Goal: Navigation & Orientation: Find specific page/section

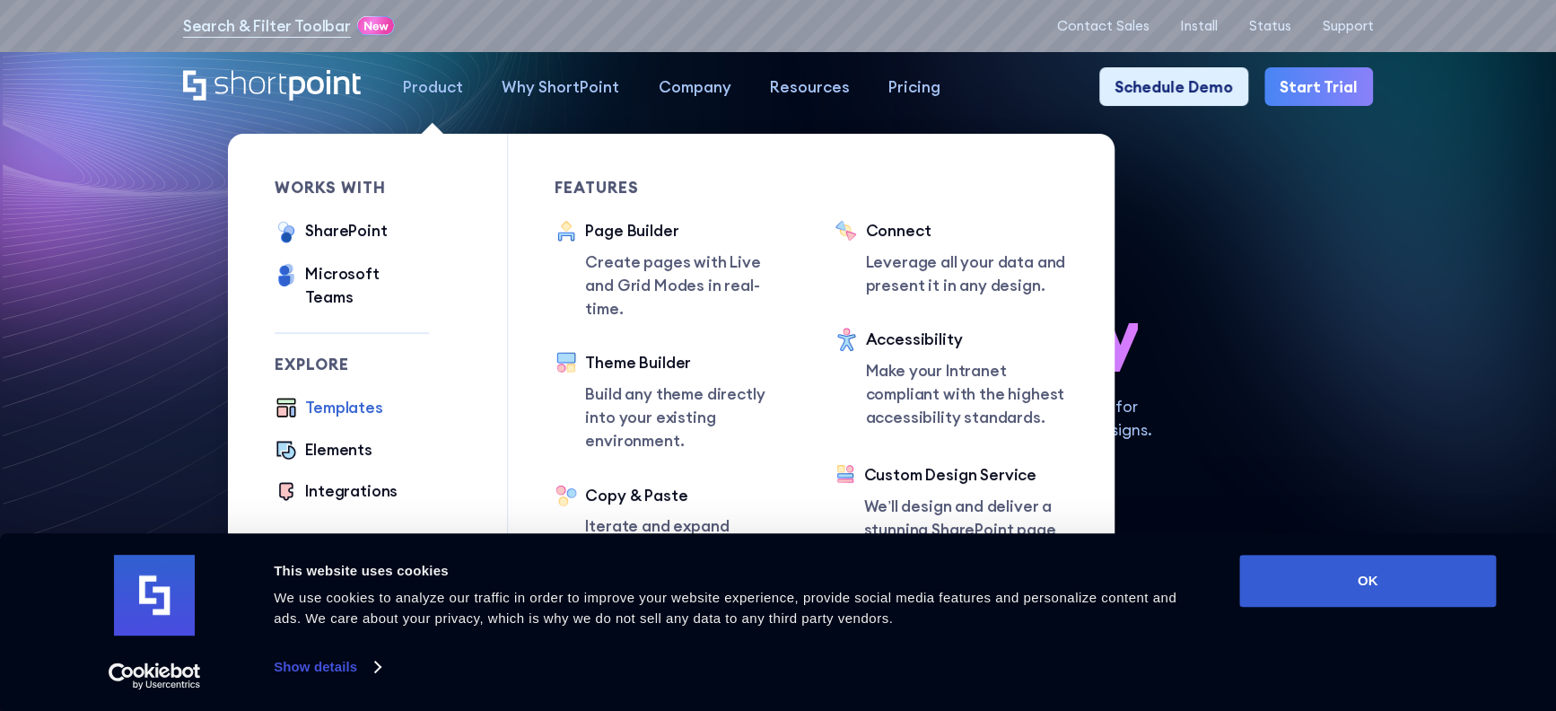
click at [341, 396] on div "Templates" at bounding box center [343, 407] width 77 height 23
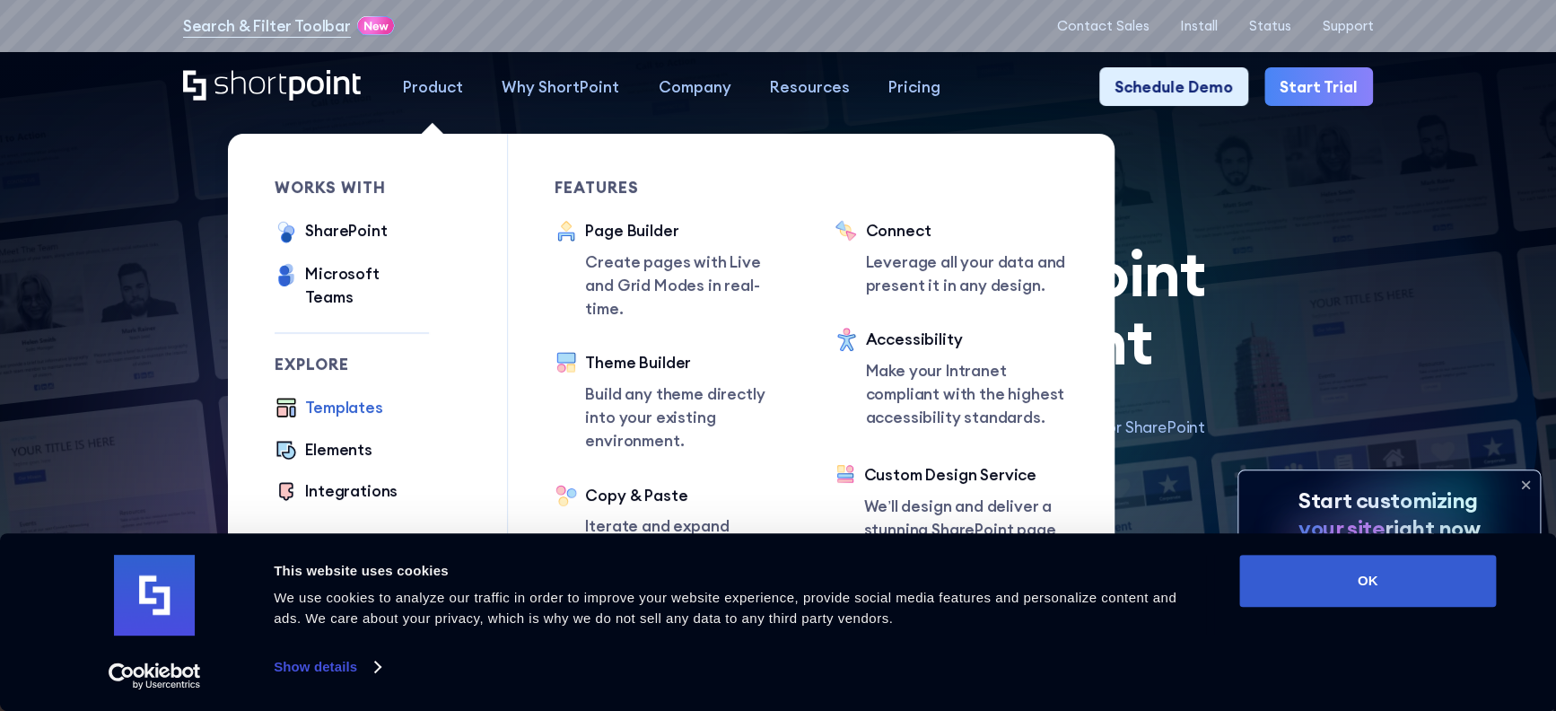
click at [352, 396] on div "Templates" at bounding box center [343, 407] width 77 height 23
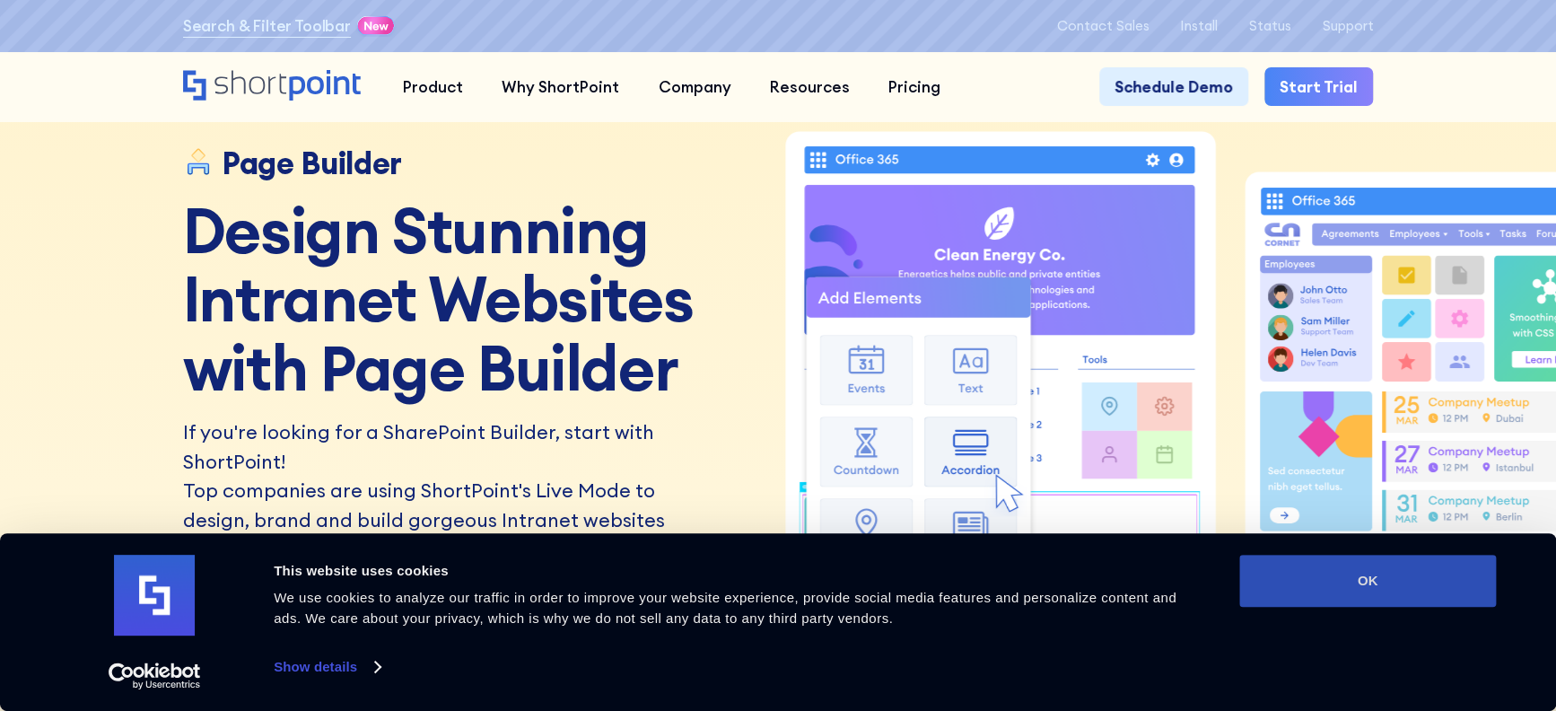
click at [1343, 597] on button "OK" at bounding box center [1367, 581] width 257 height 52
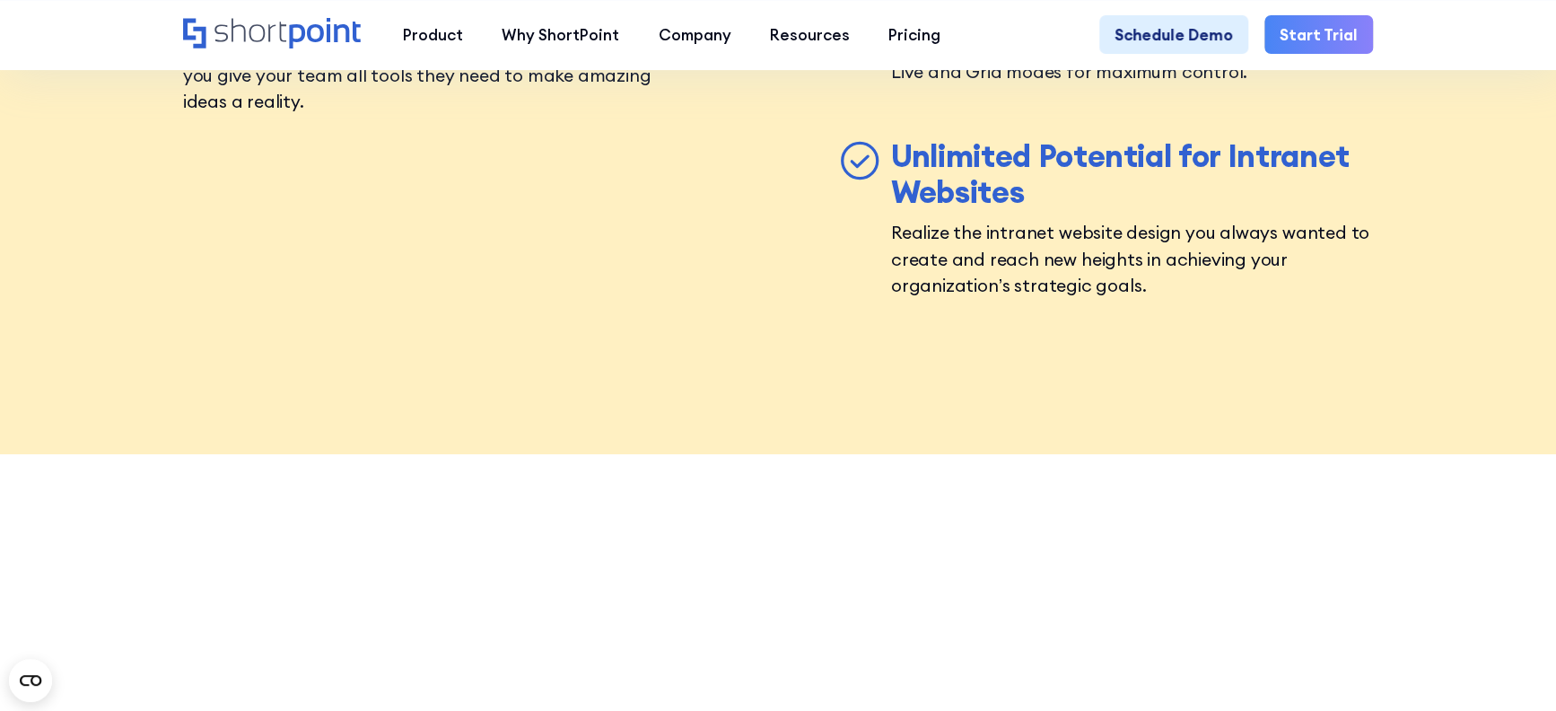
scroll to position [7179, 0]
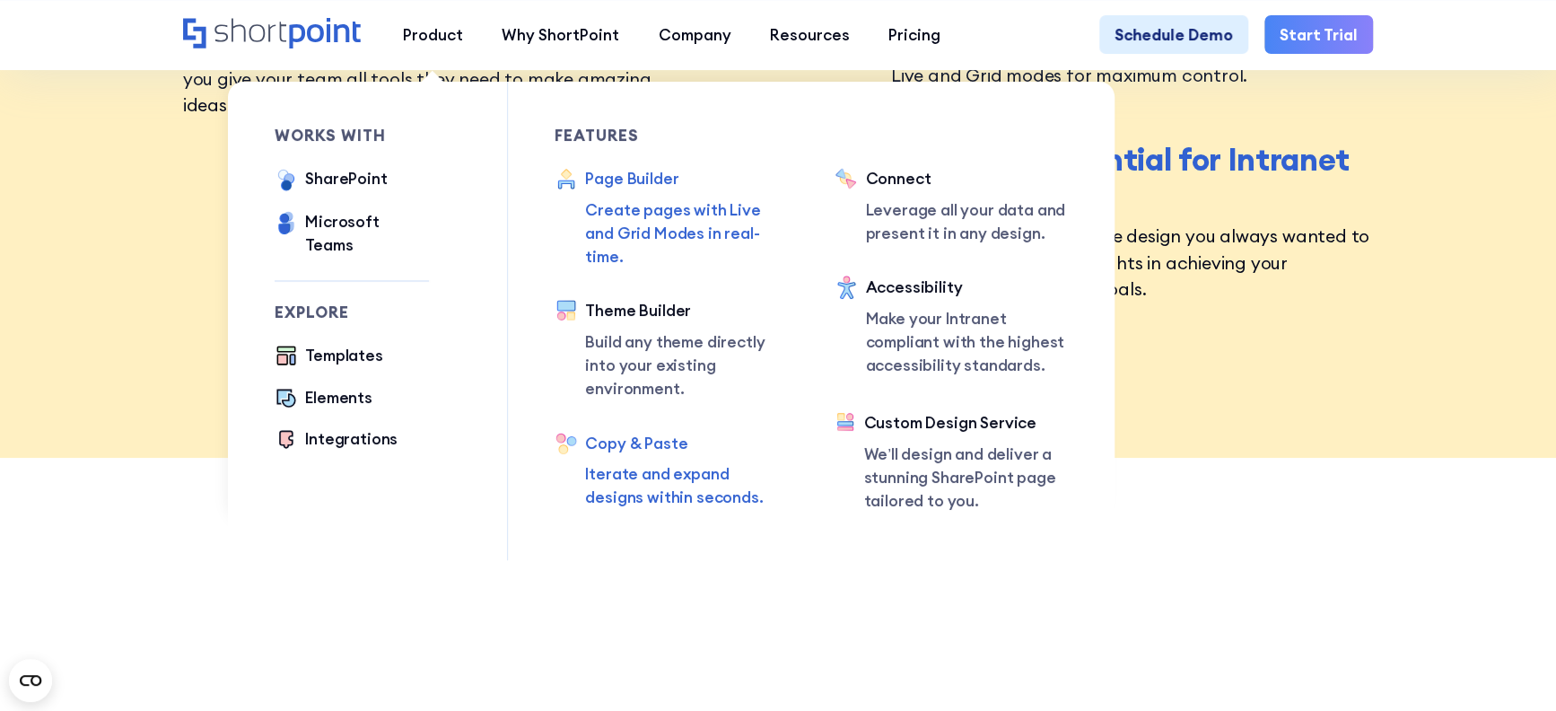
click at [637, 432] on div "Copy & Paste" at bounding box center [686, 443] width 202 height 23
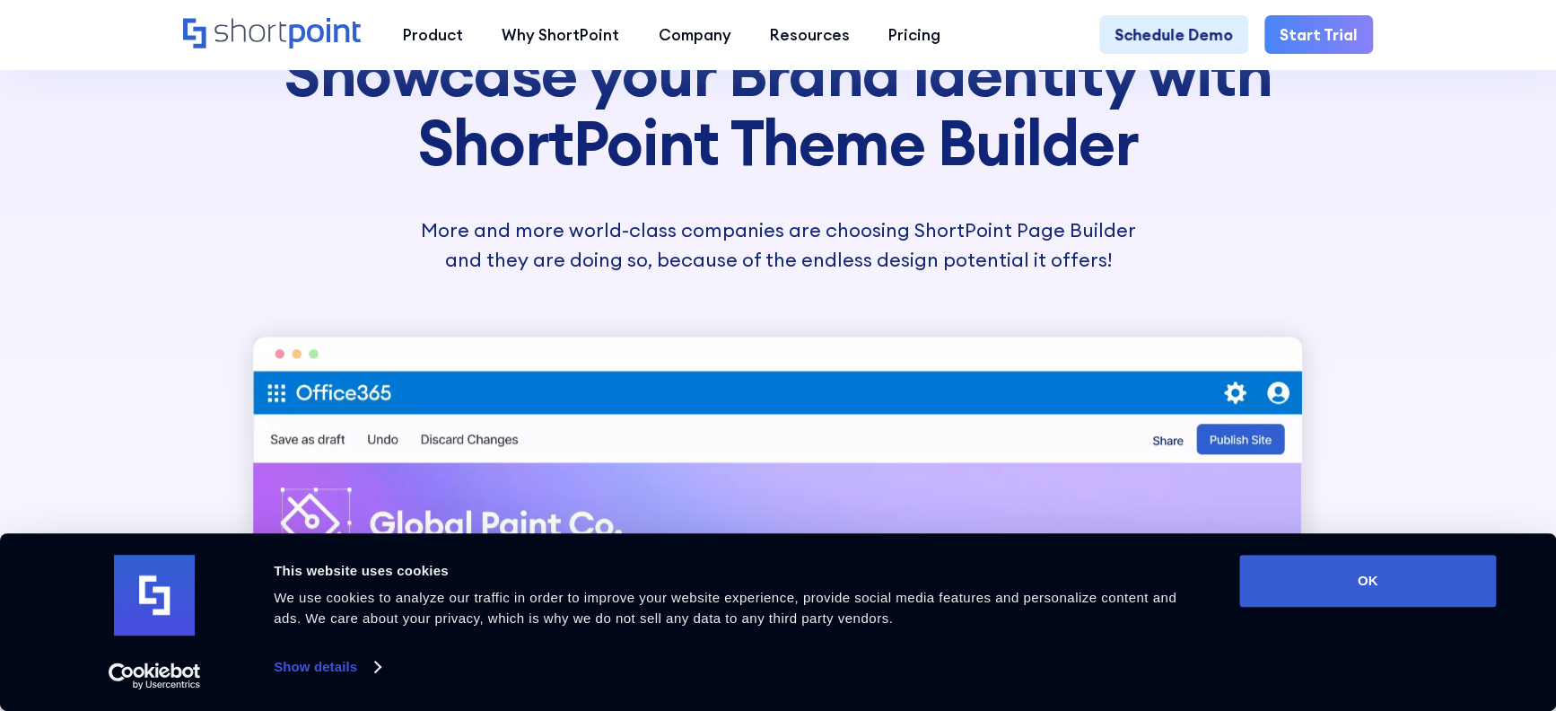
scroll to position [897, 0]
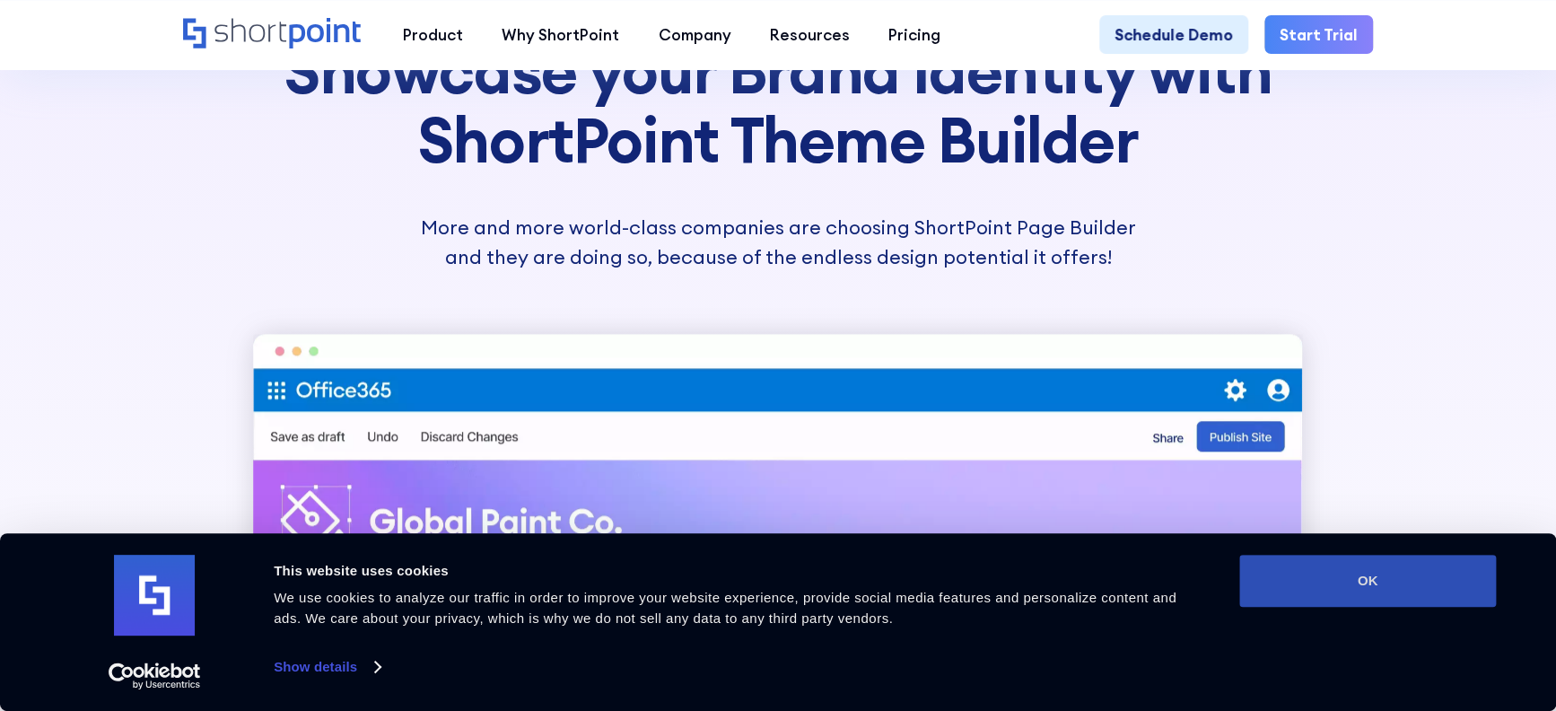
click at [1291, 583] on button "OK" at bounding box center [1367, 581] width 257 height 52
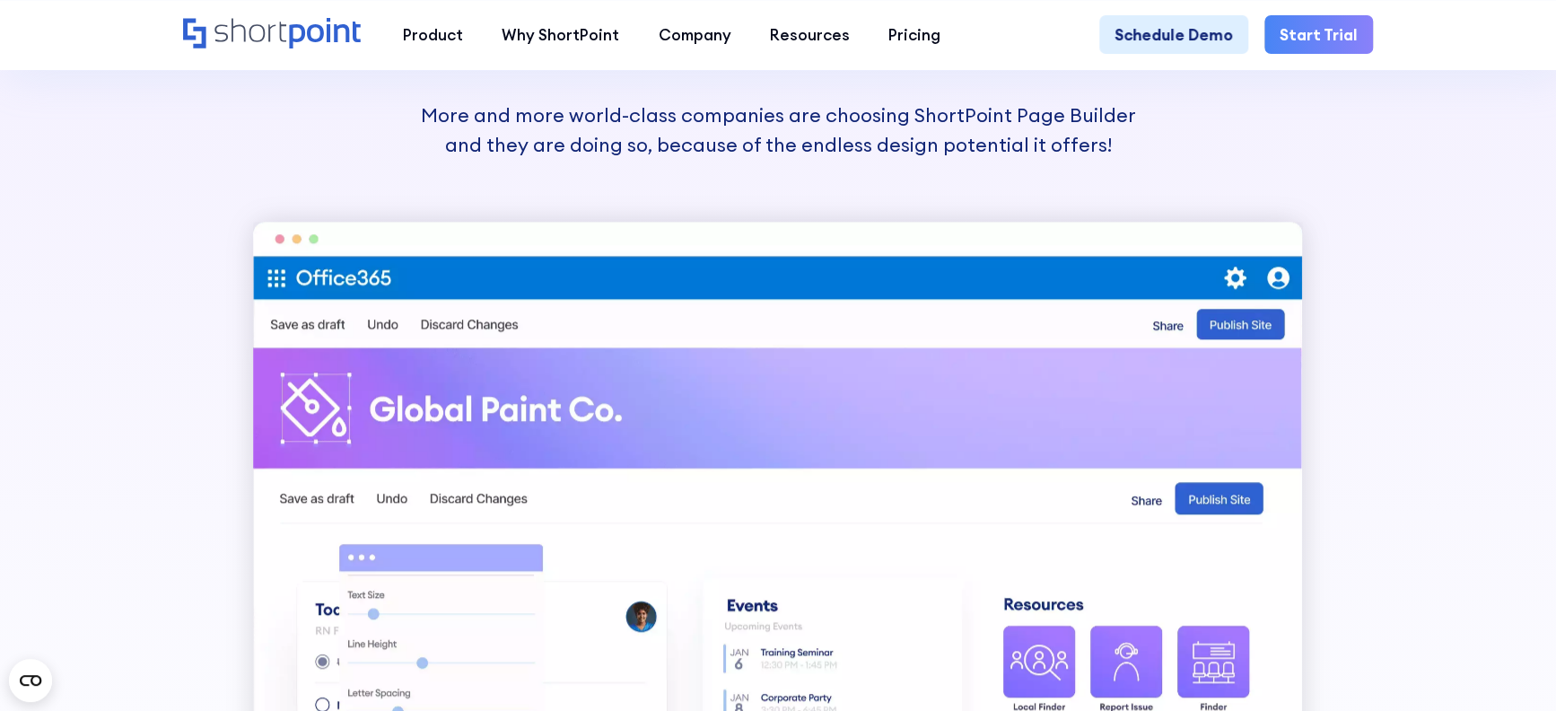
scroll to position [672, 0]
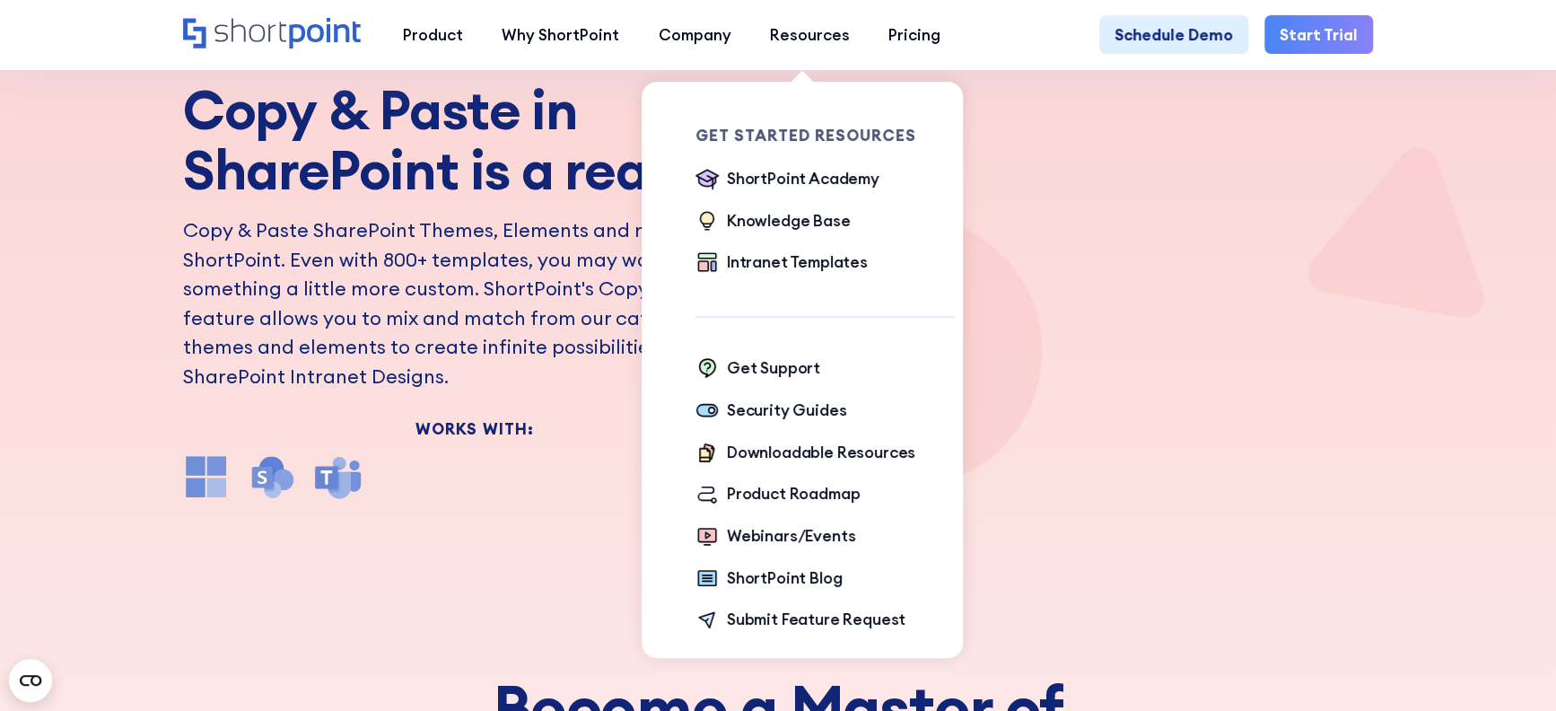
scroll to position [223, 0]
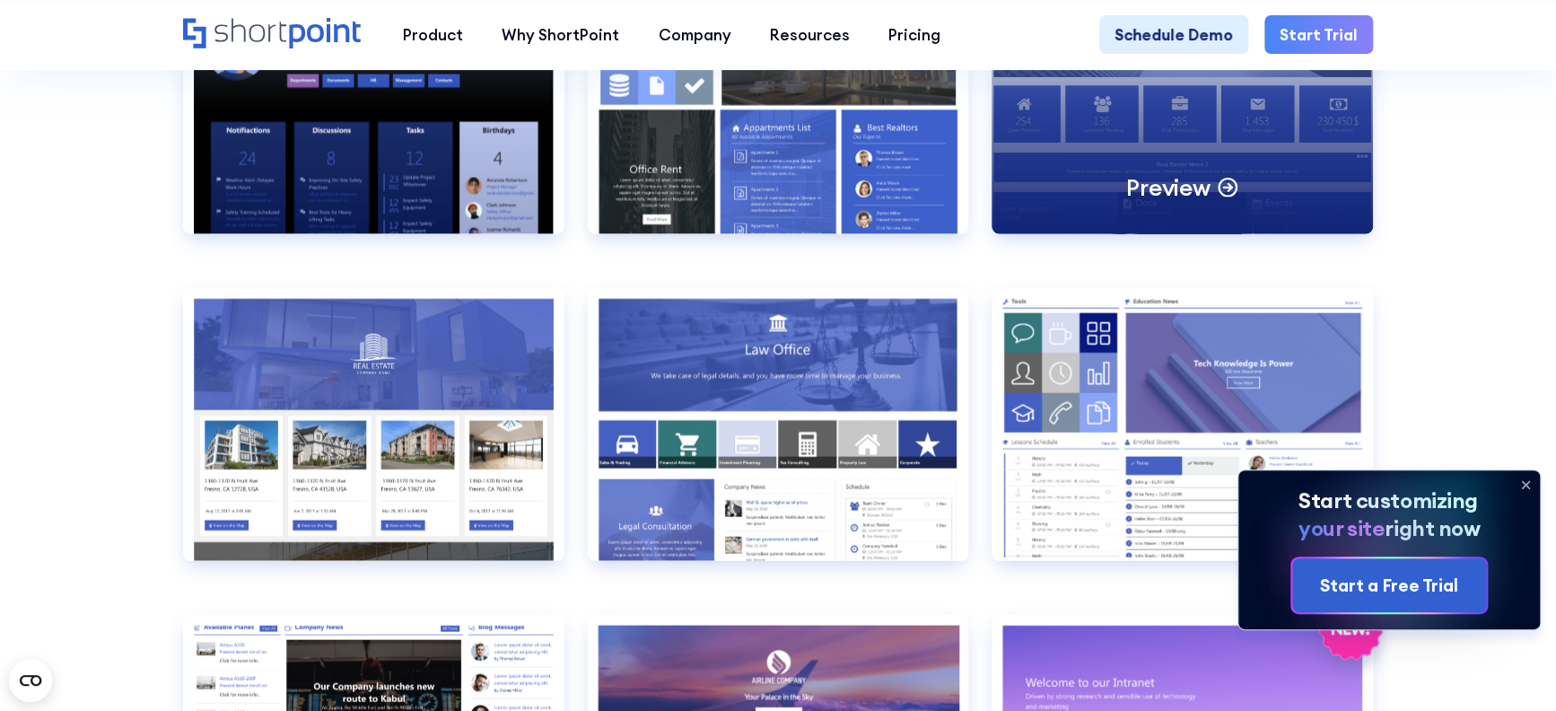
click at [1205, 203] on p "Preview" at bounding box center [1167, 187] width 83 height 31
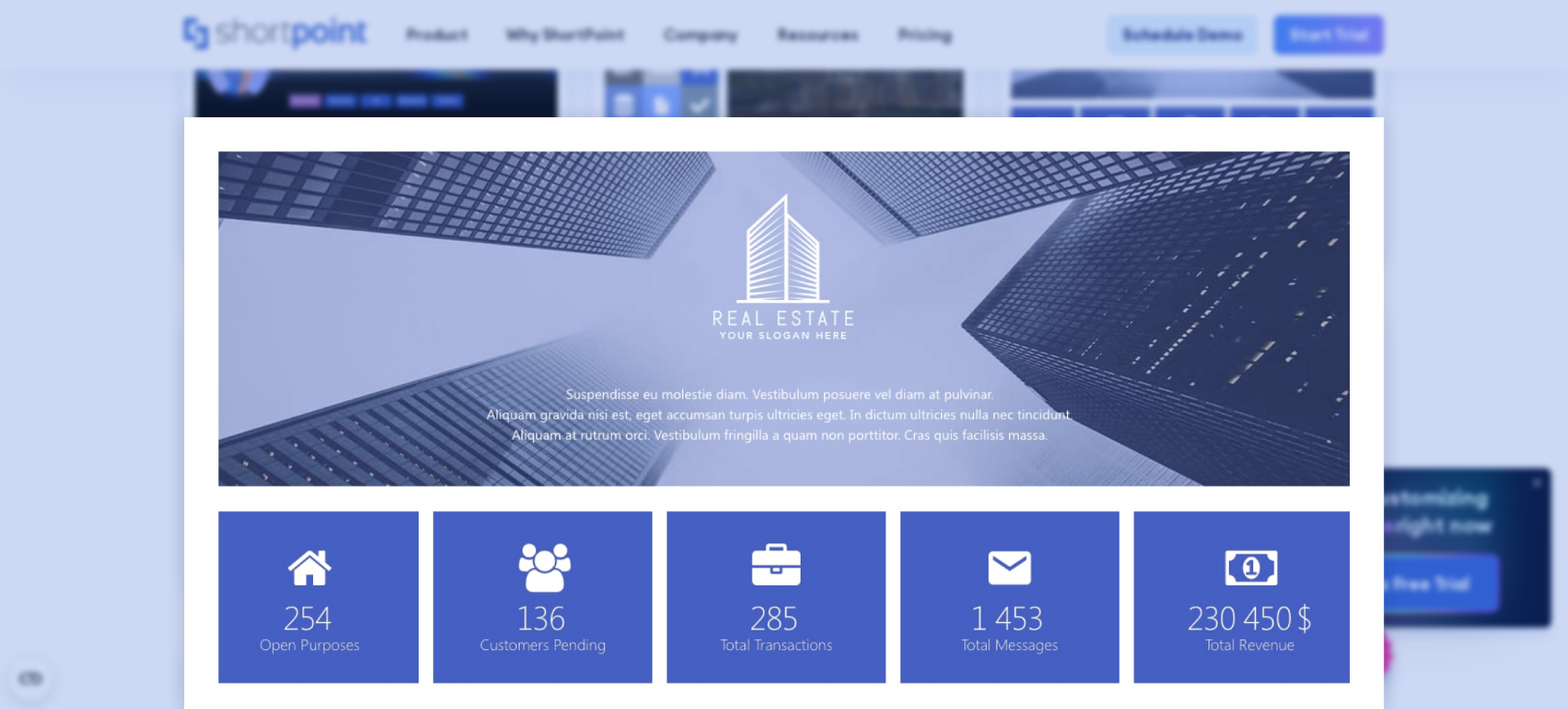
click at [1474, 95] on div at bounding box center [784, 354] width 1568 height 709
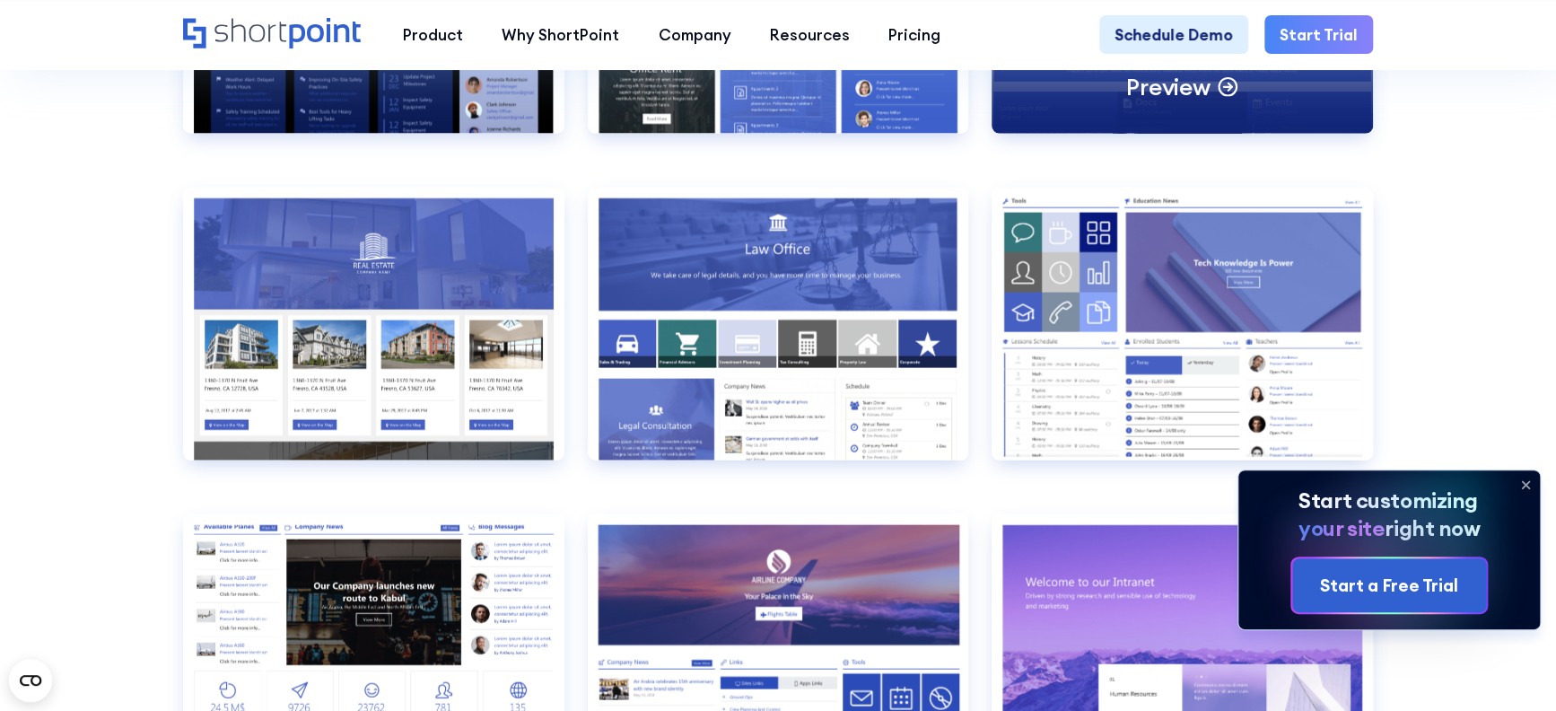
scroll to position [2018, 0]
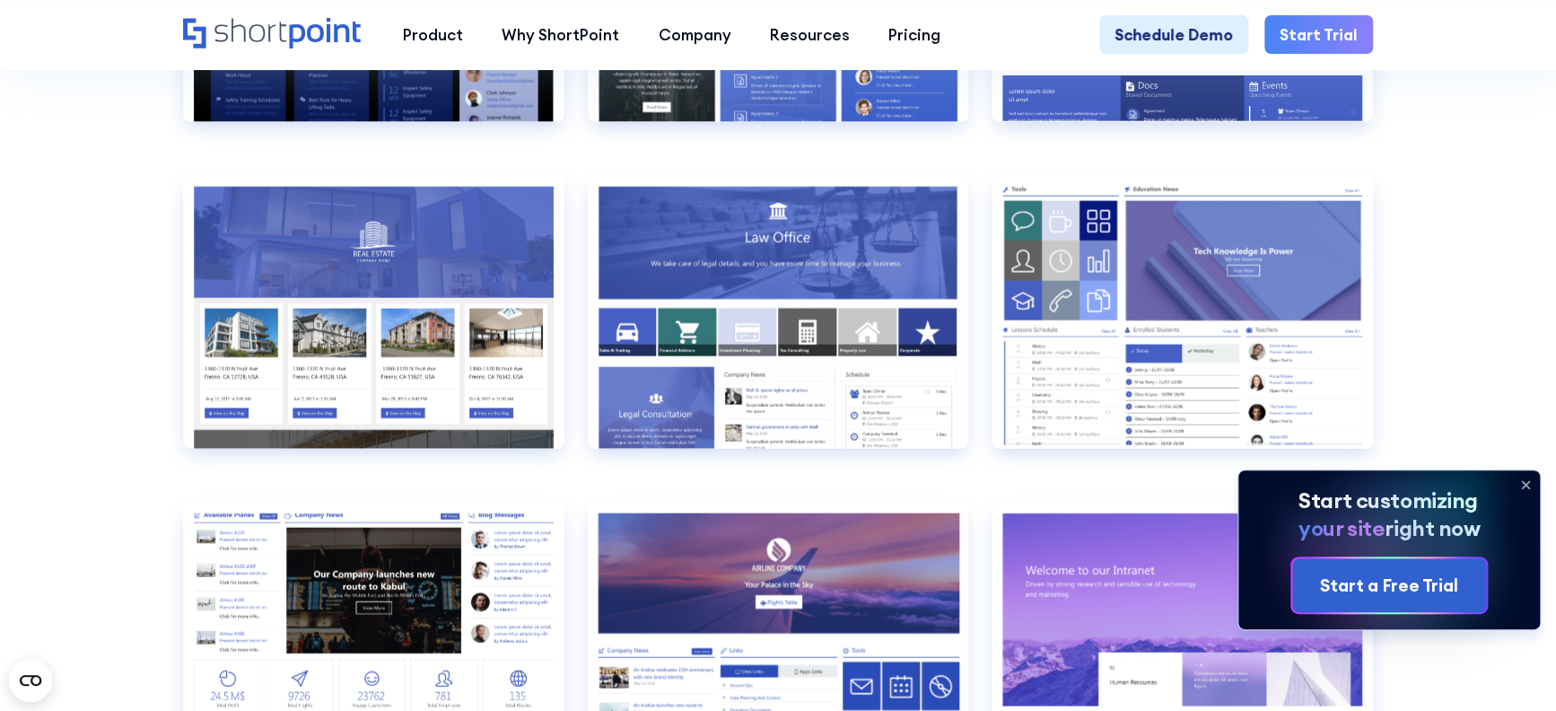
click at [1521, 479] on icon at bounding box center [1525, 484] width 29 height 29
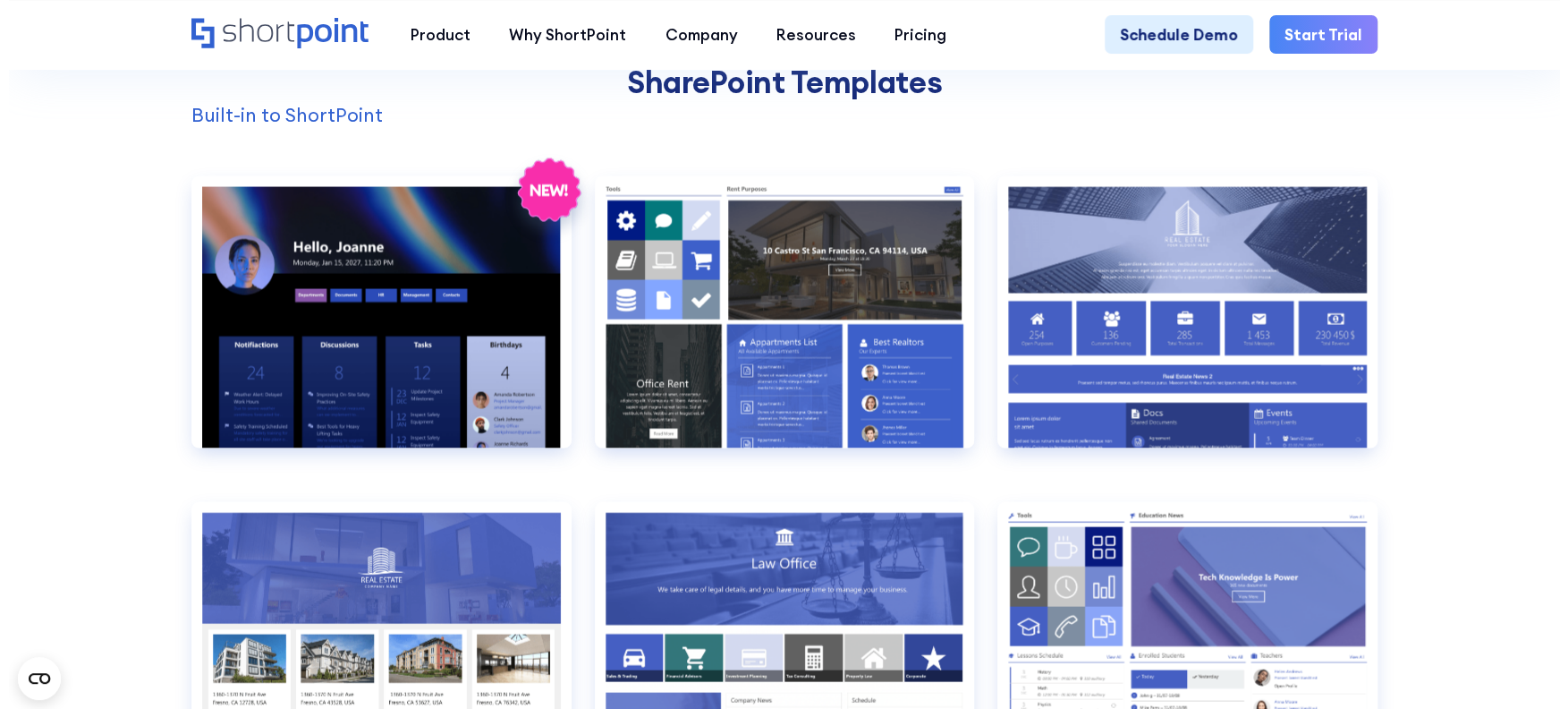
scroll to position [1677, 0]
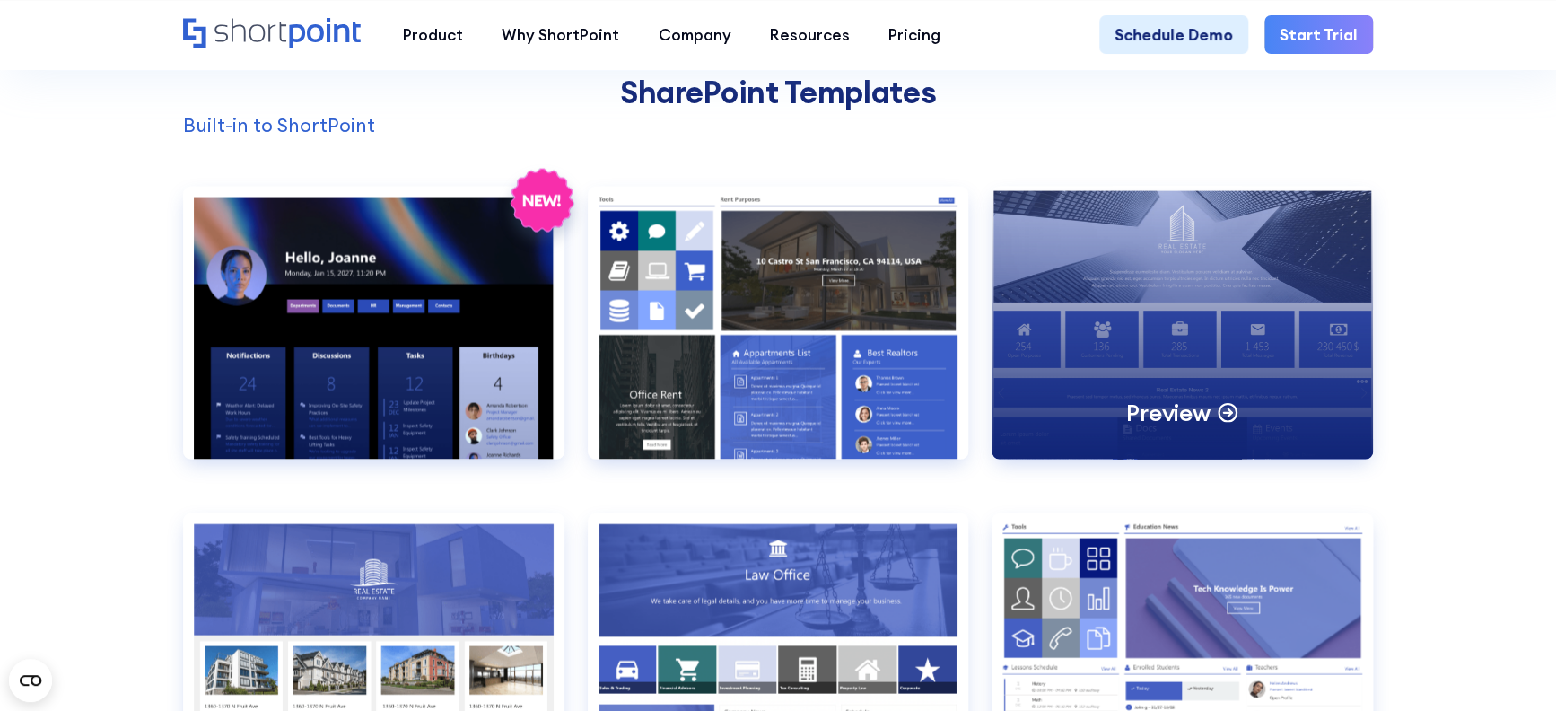
click at [1099, 342] on div "Preview" at bounding box center [1182, 322] width 381 height 272
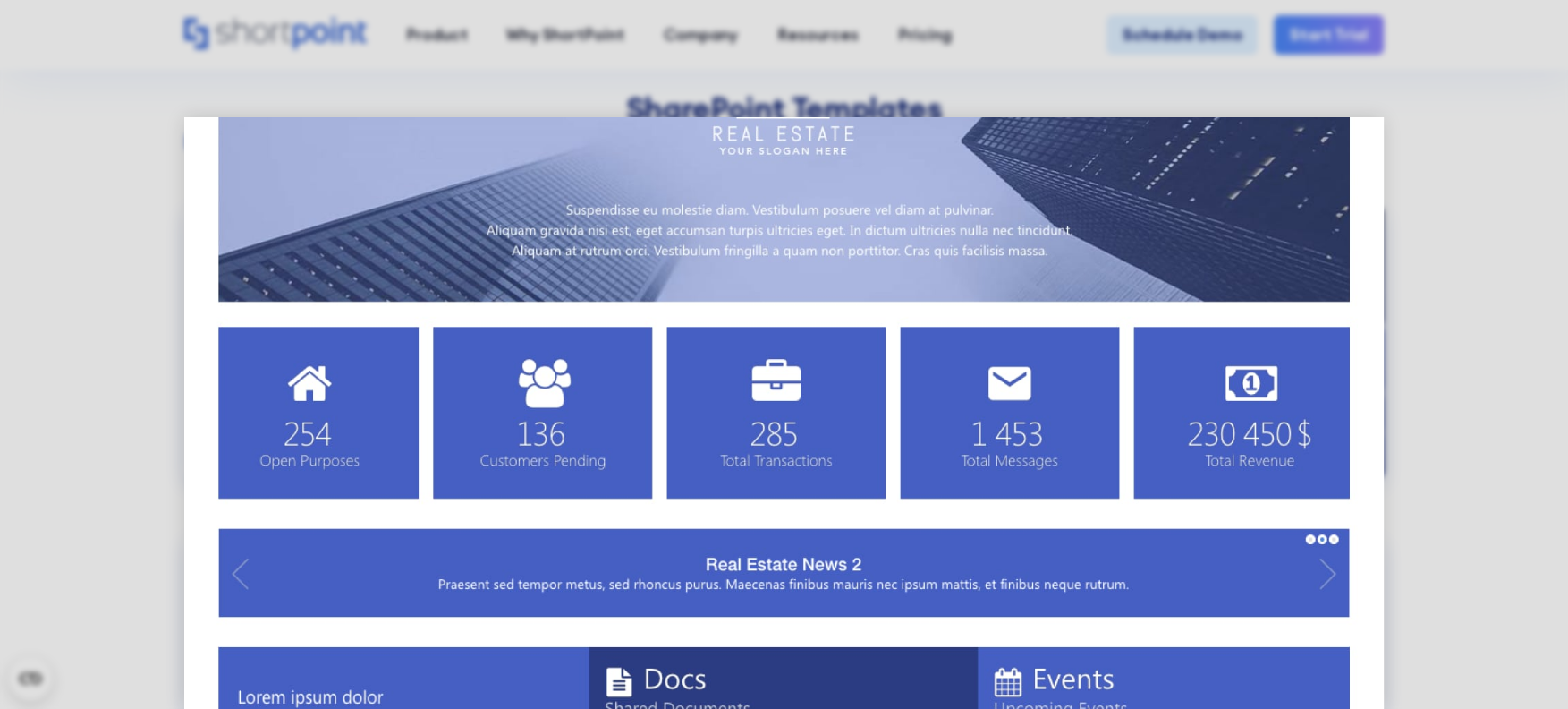
scroll to position [0, 0]
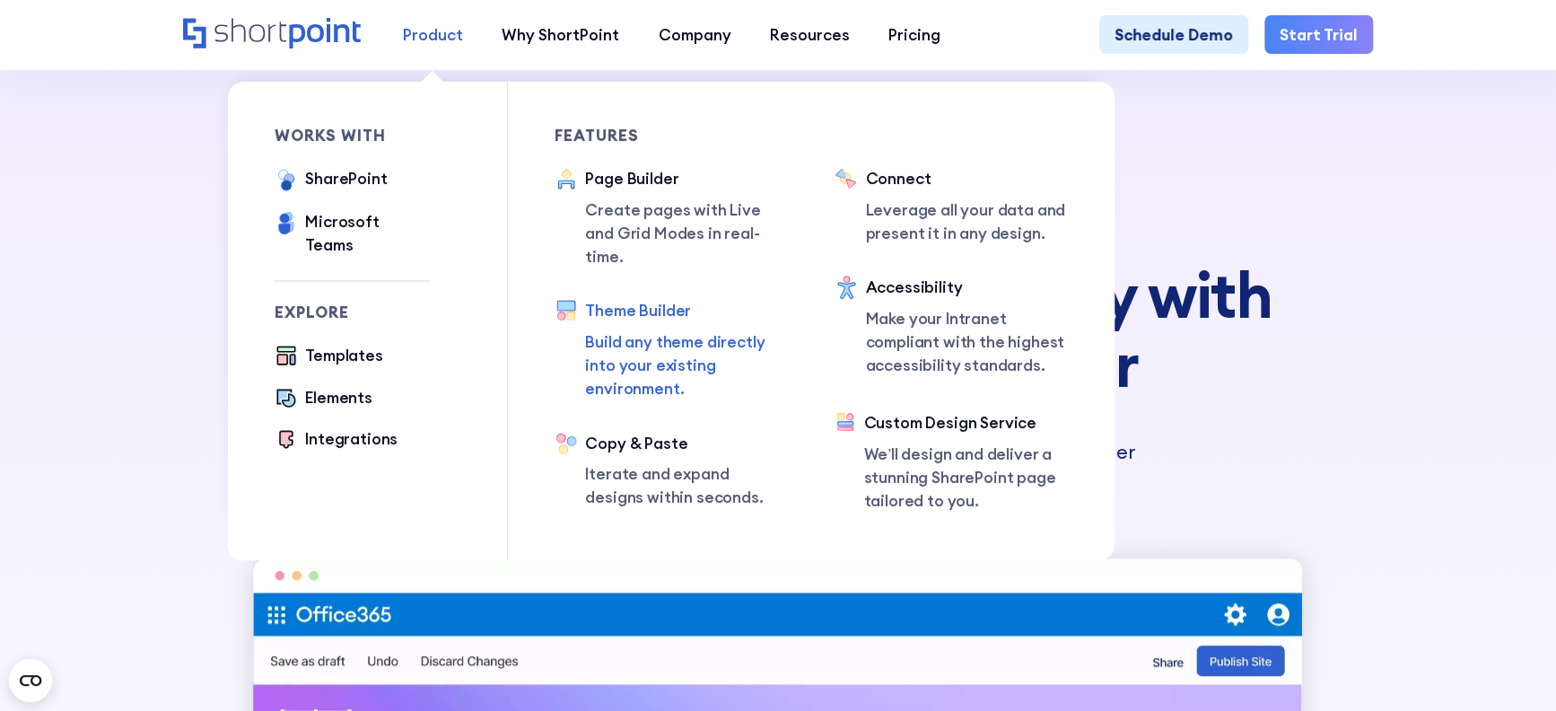
scroll to position [672, 0]
click at [327, 347] on div "Templates" at bounding box center [343, 355] width 77 height 23
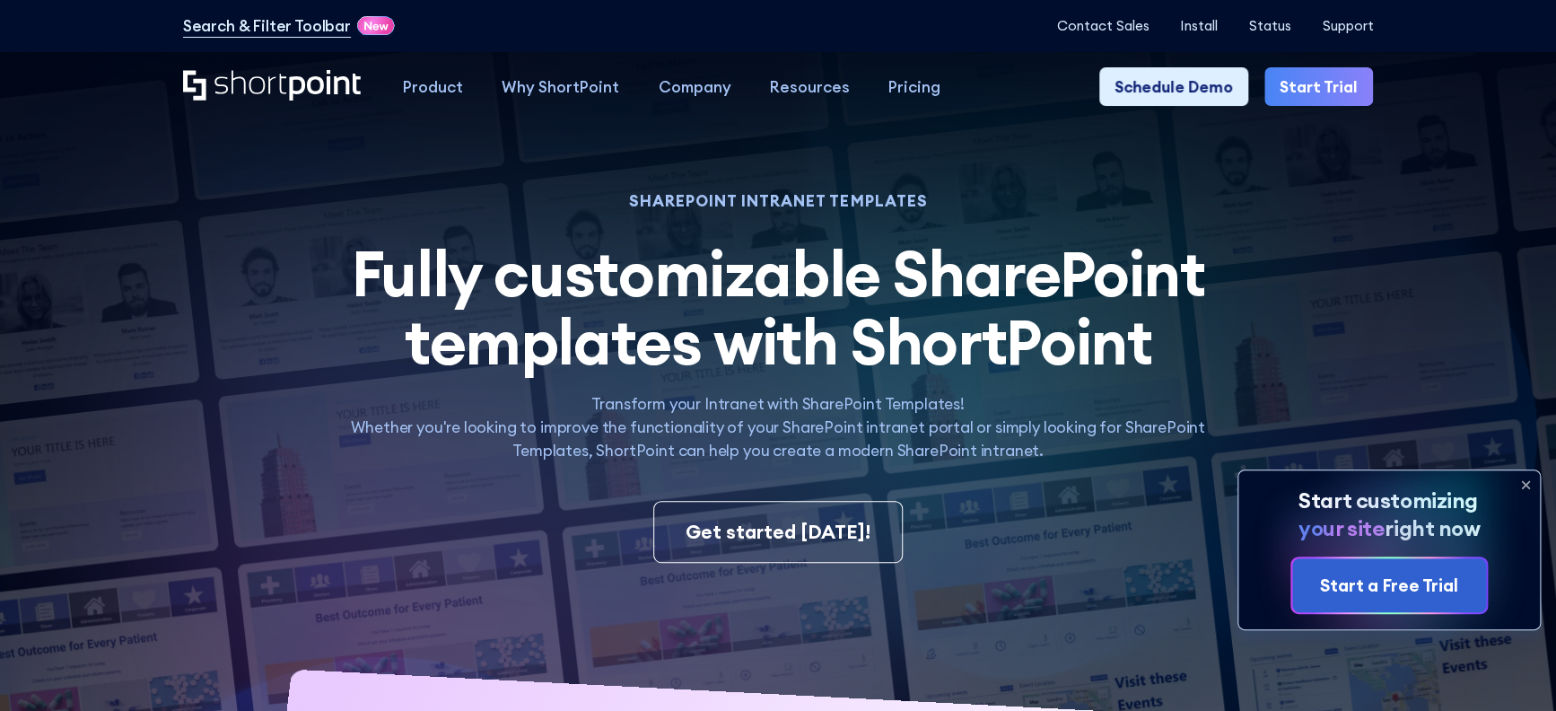
click at [1527, 482] on icon at bounding box center [1525, 485] width 7 height 7
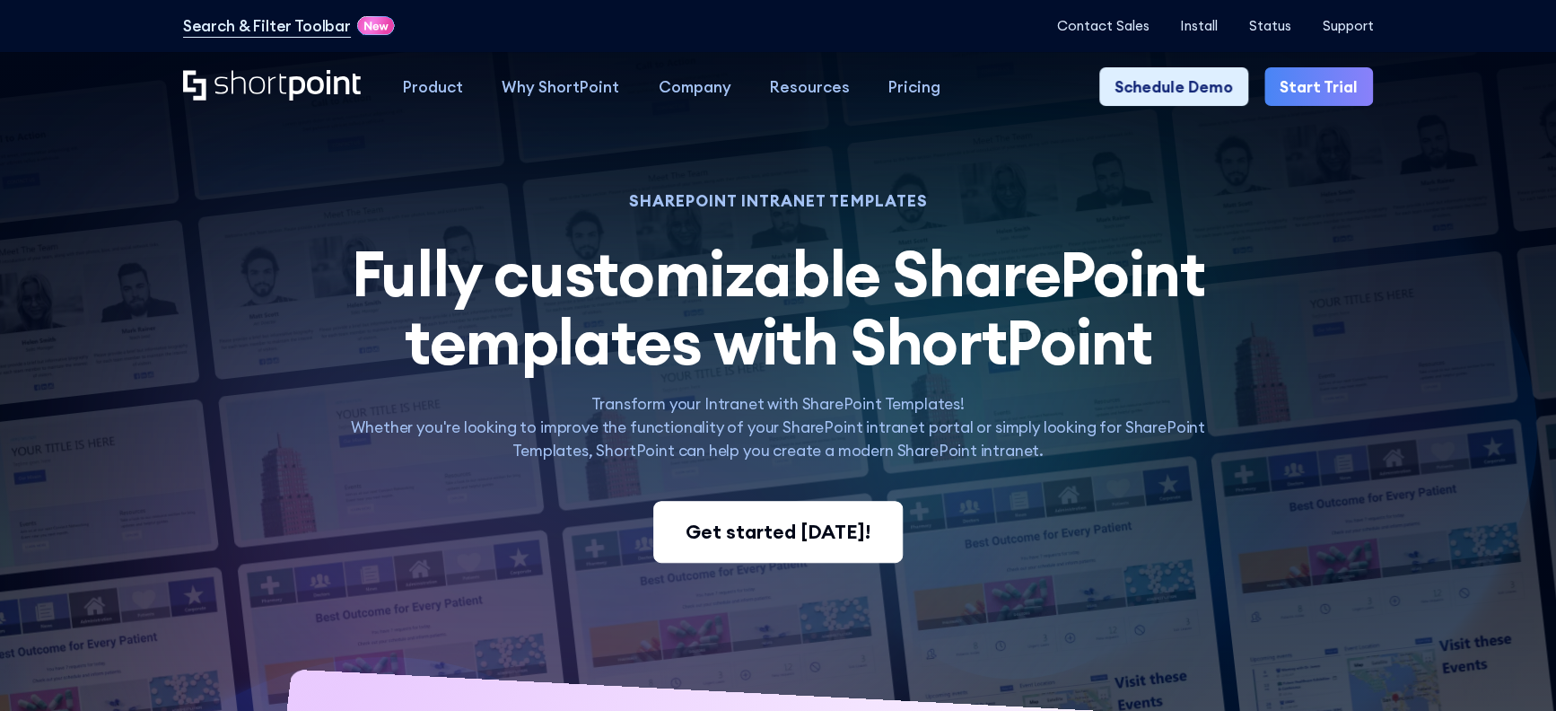
click at [844, 544] on div "Get started today!" at bounding box center [778, 532] width 185 height 30
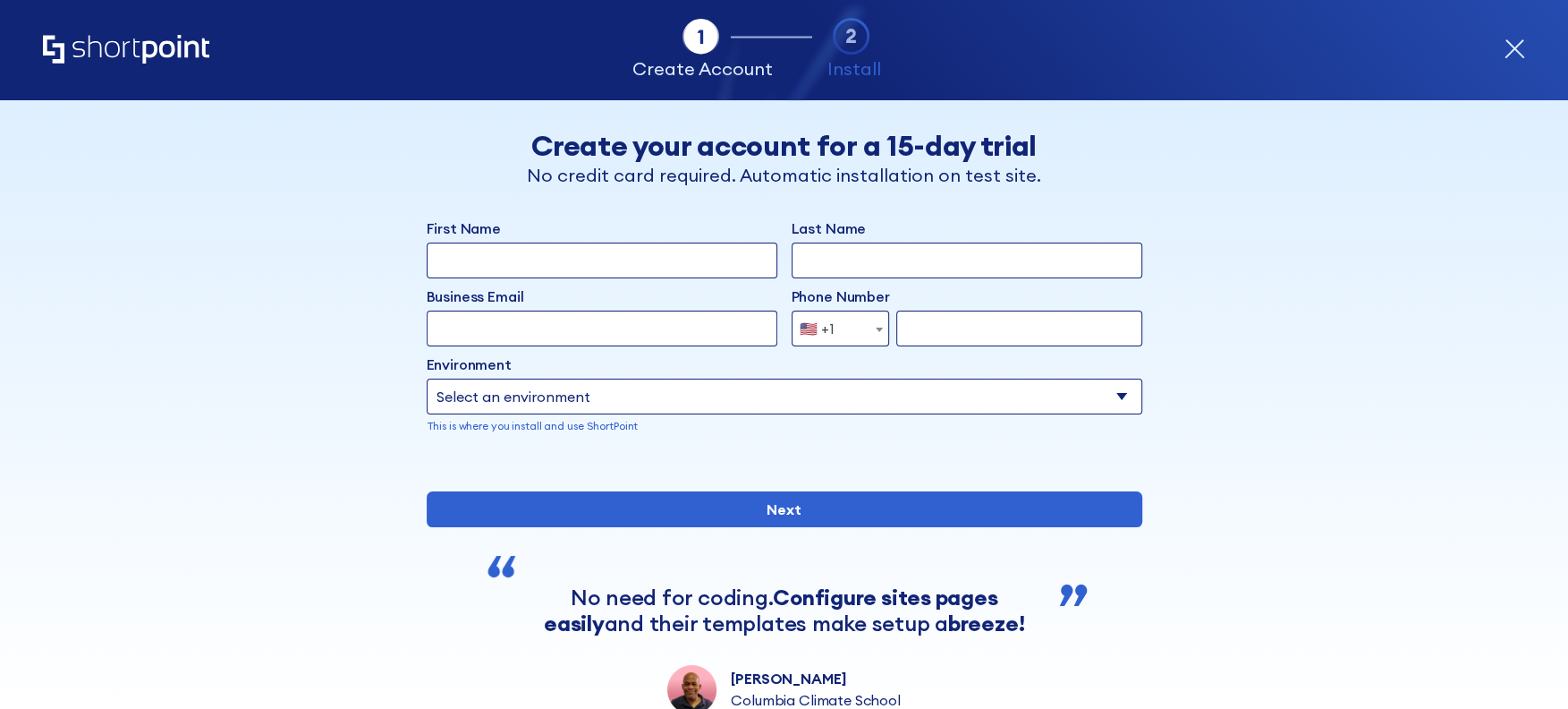
click at [135, 48] on icon "Home" at bounding box center [126, 49] width 166 height 29
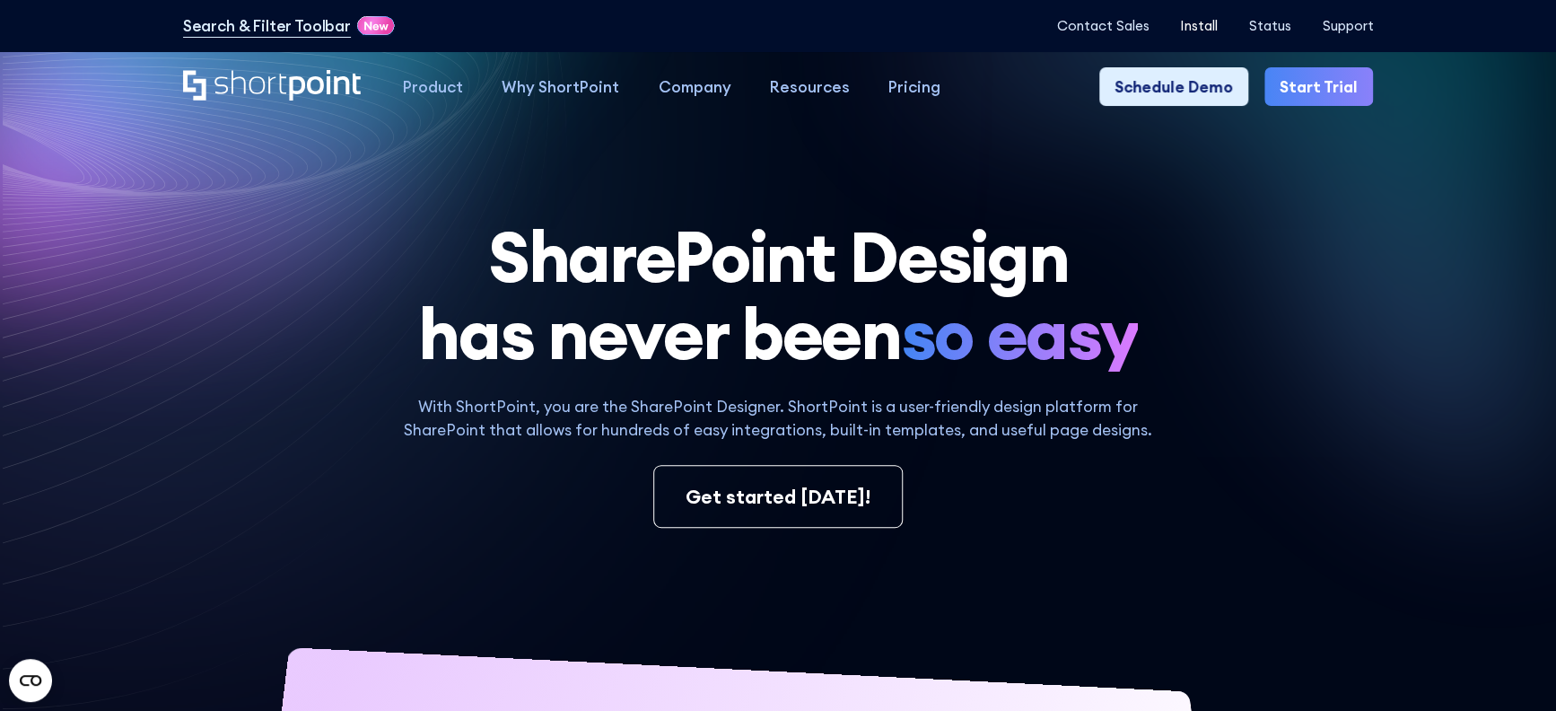
click at [1215, 24] on p "Install" at bounding box center [1199, 26] width 38 height 16
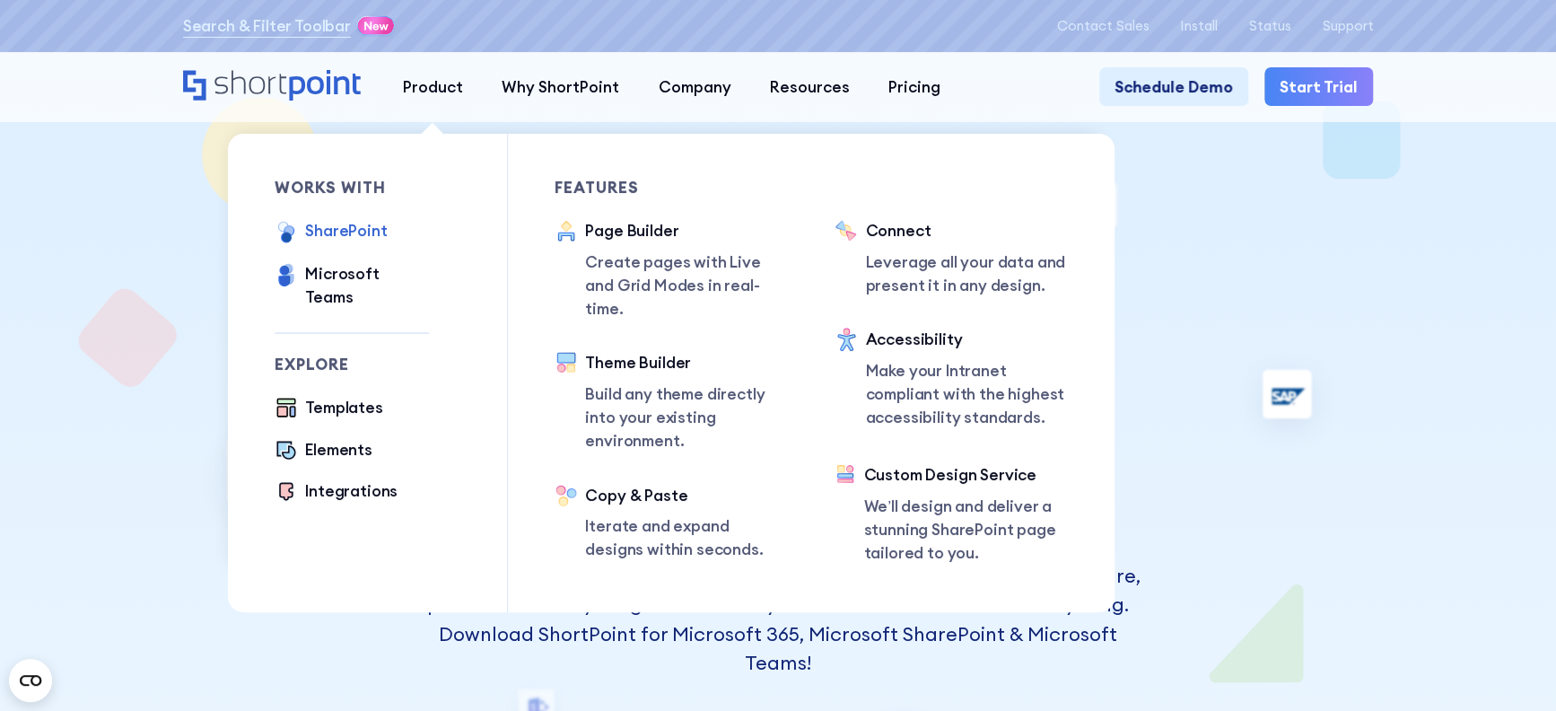
click at [340, 238] on div "SharePoint" at bounding box center [346, 230] width 82 height 23
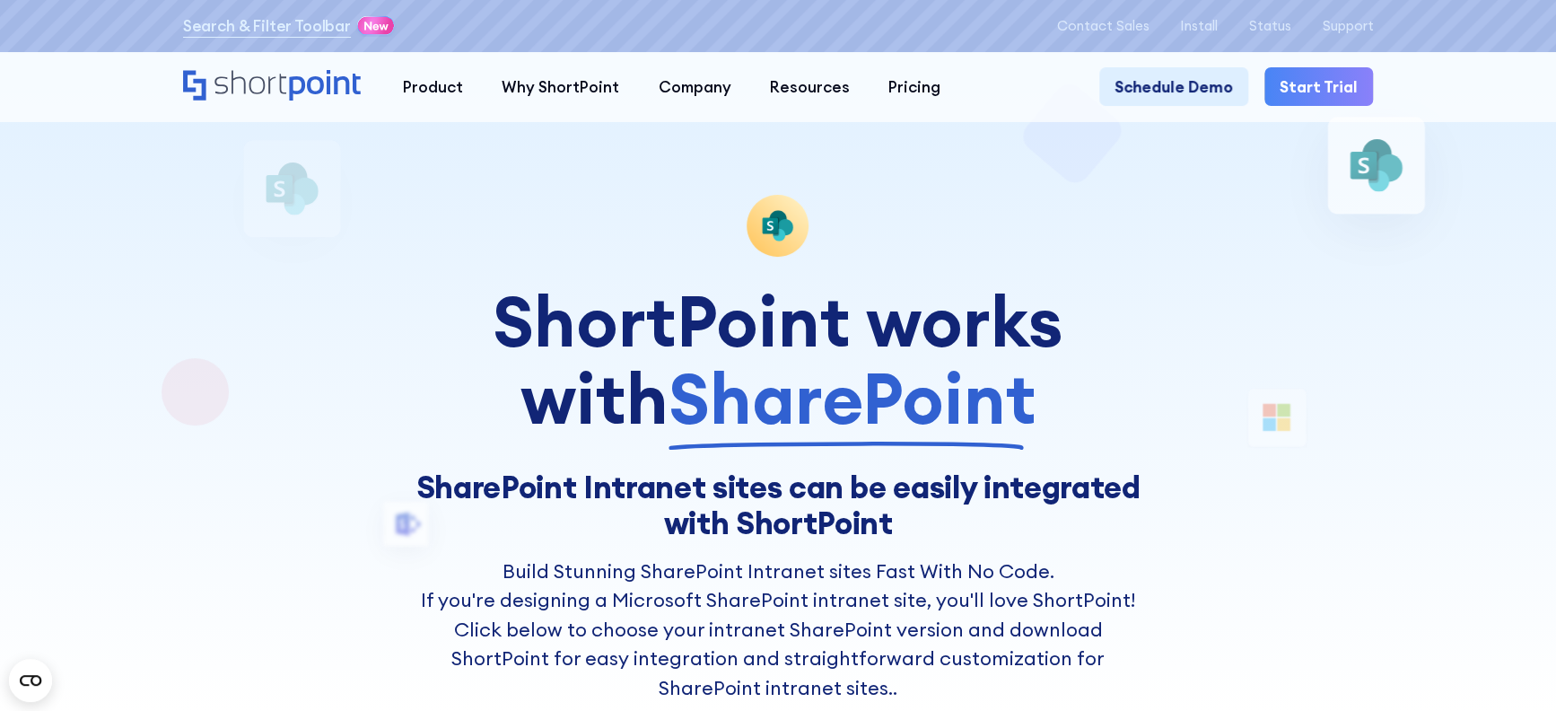
click at [276, 70] on icon "Home" at bounding box center [273, 85] width 181 height 31
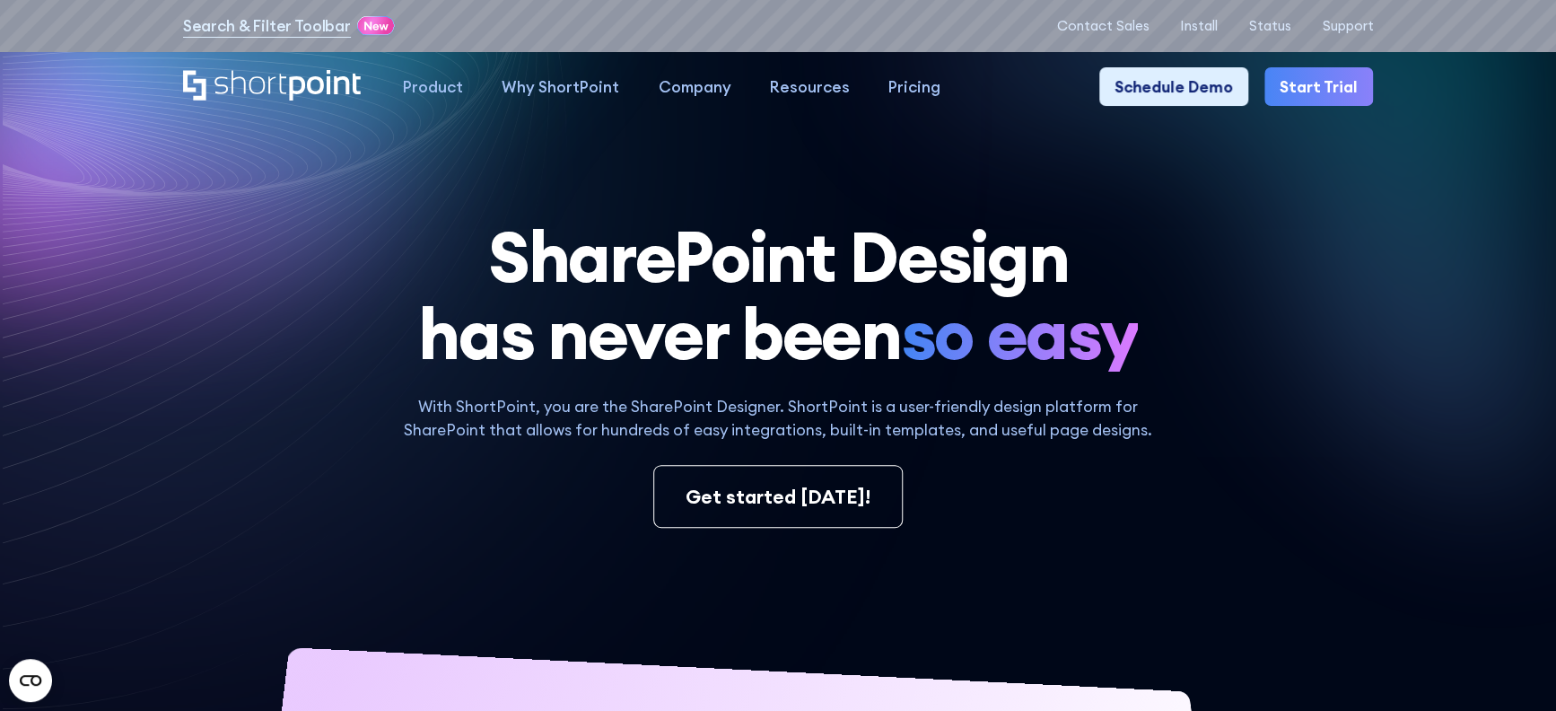
click at [20, 106] on div "Product works with SharePoint Microsoft Teams SAP Explore Templates Elements In…" at bounding box center [778, 87] width 1556 height 70
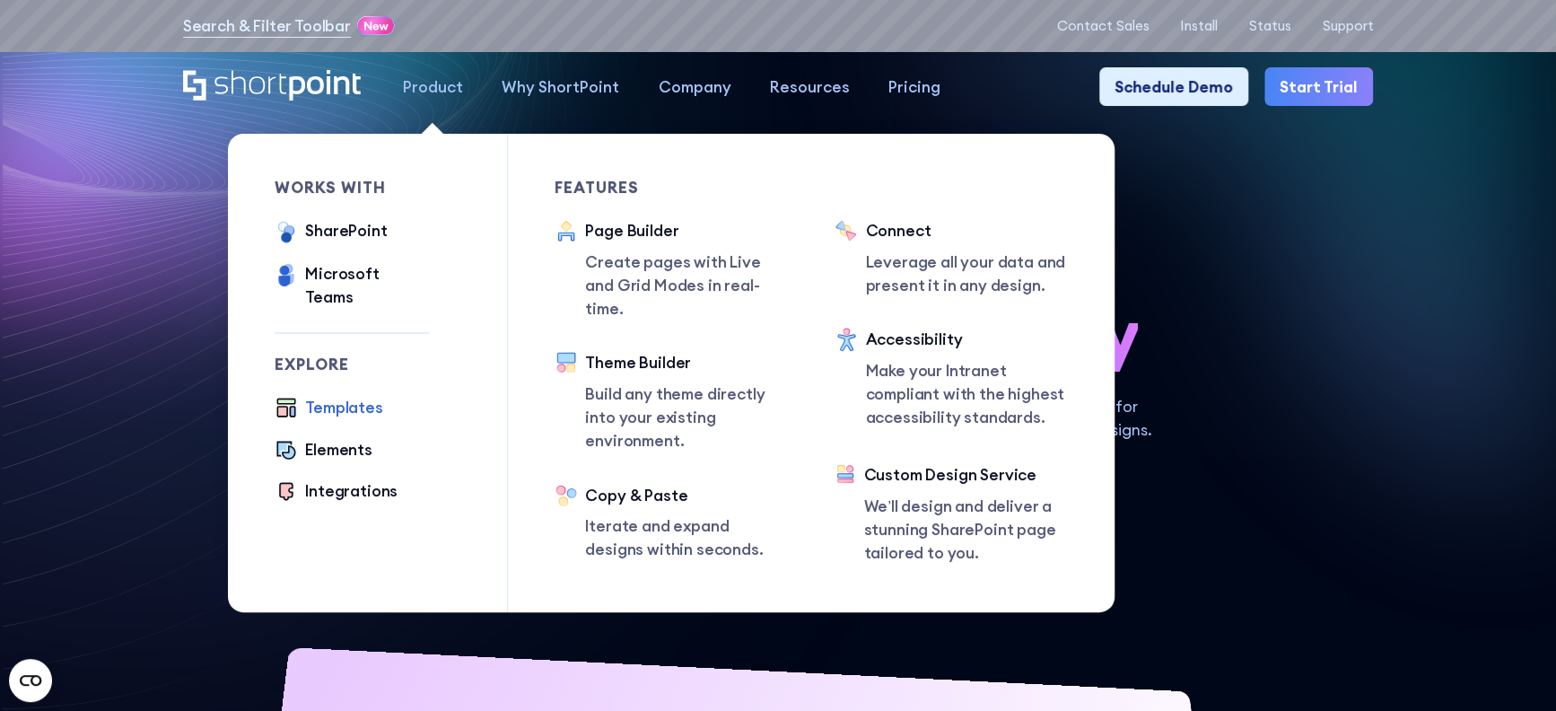
click at [332, 397] on div "Templates" at bounding box center [343, 407] width 77 height 23
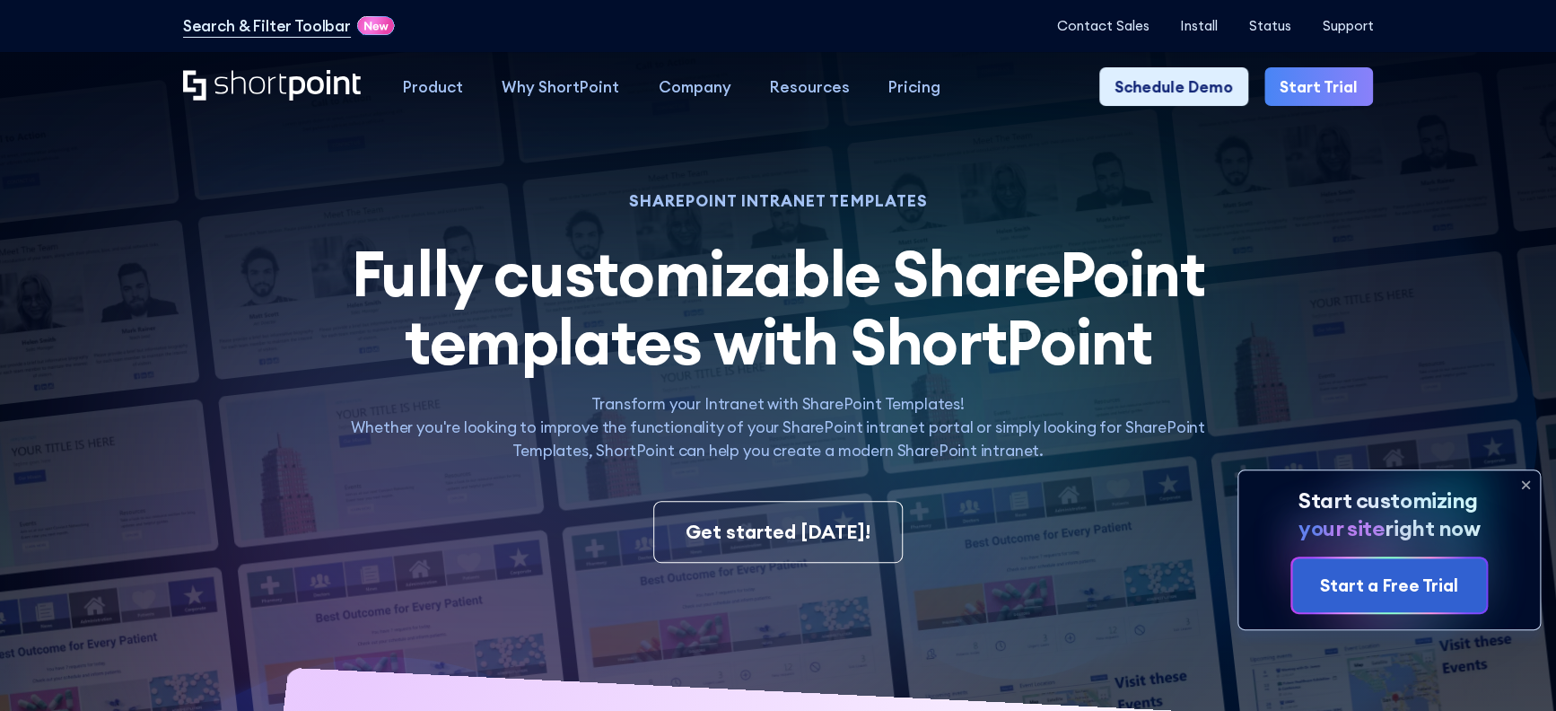
click at [1526, 484] on icon at bounding box center [1525, 485] width 7 height 7
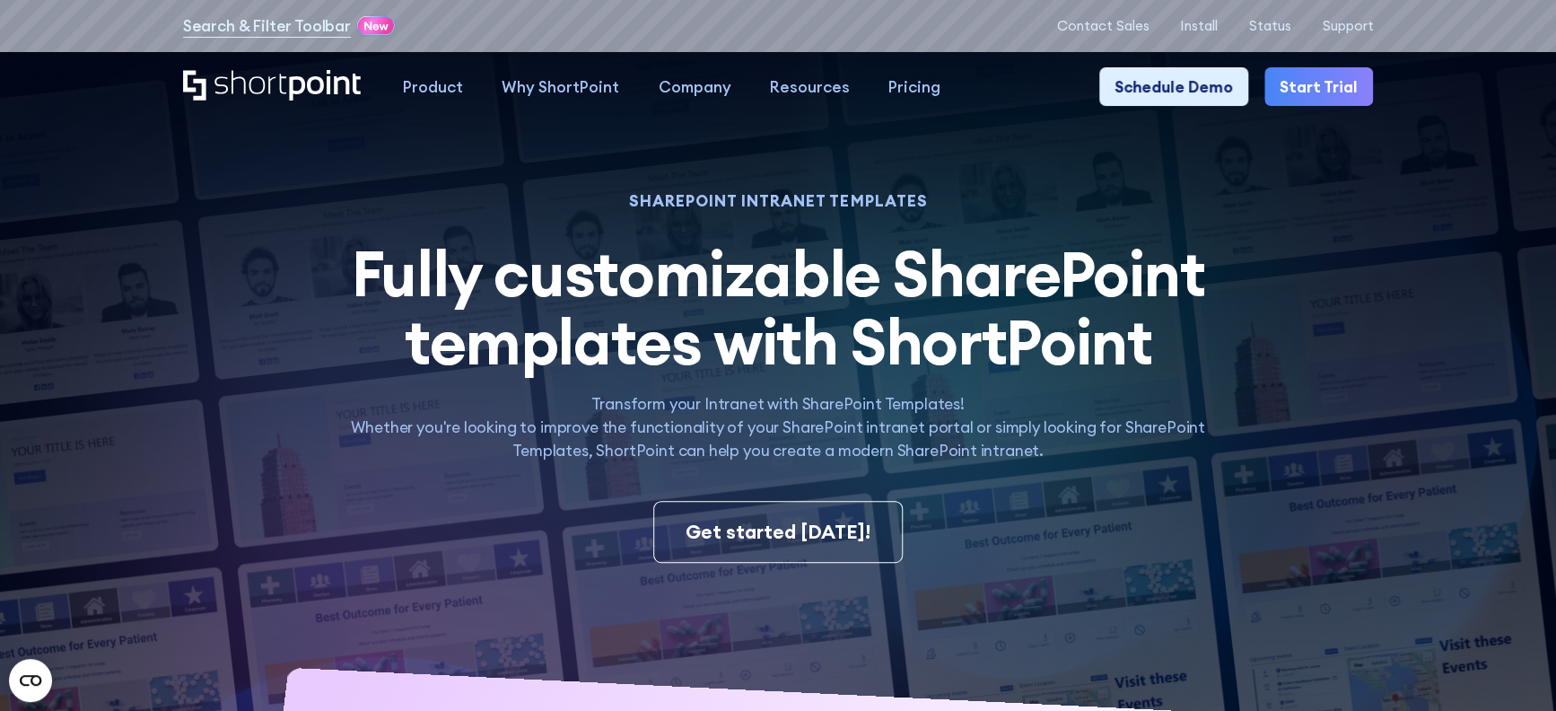
click at [827, 406] on p "Transform your Intranet with SharePoint Templates! Whether you're looking to im…" at bounding box center [778, 427] width 910 height 70
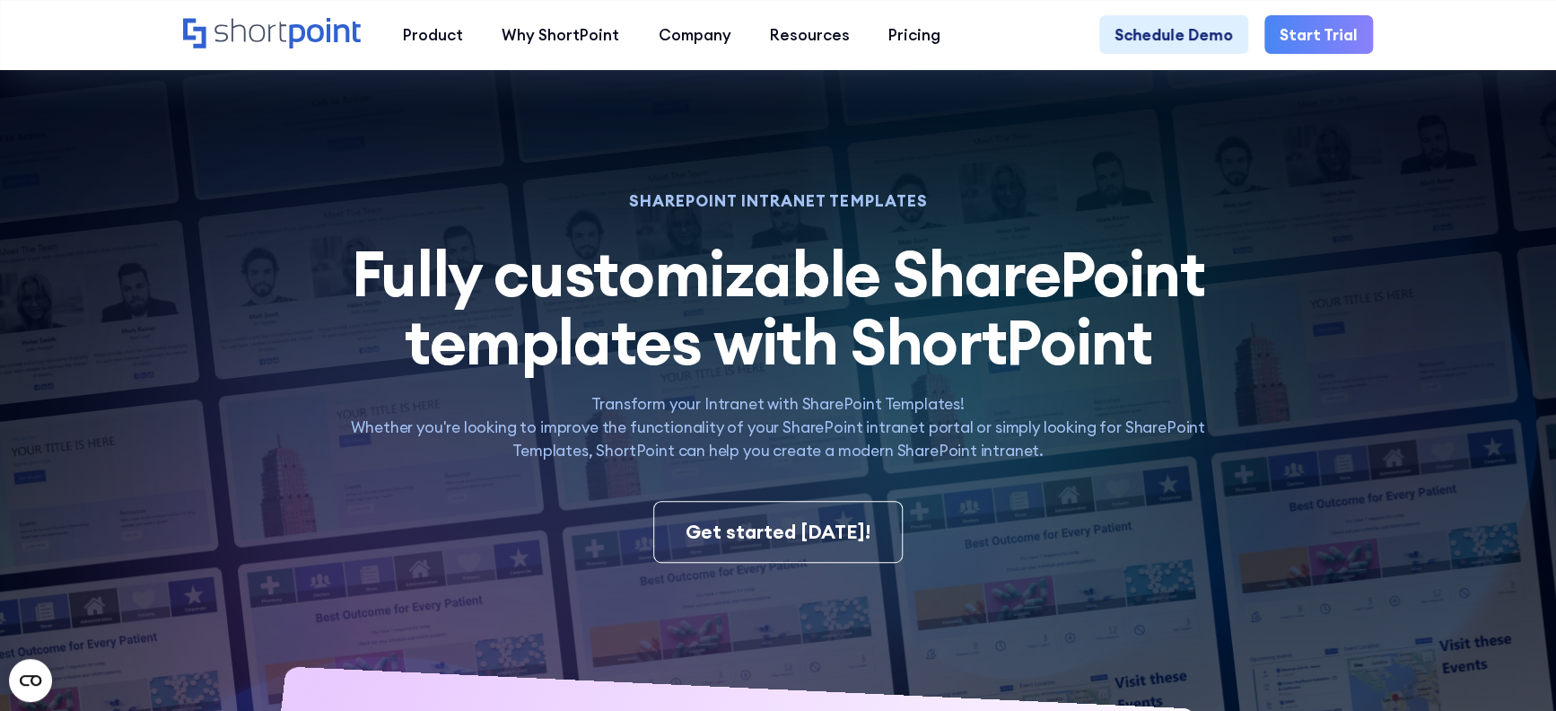
scroll to position [448, 0]
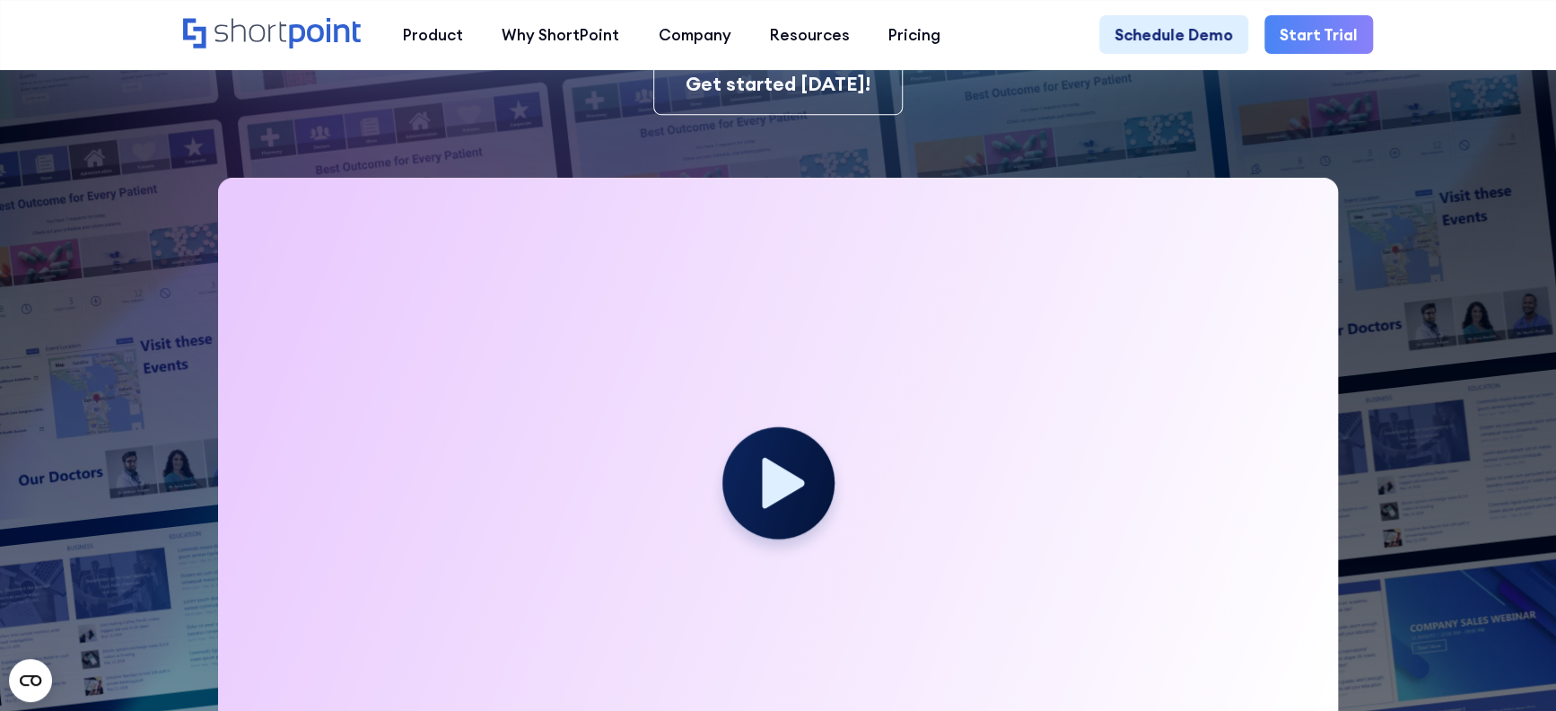
click at [765, 492] on icon at bounding box center [783, 482] width 42 height 50
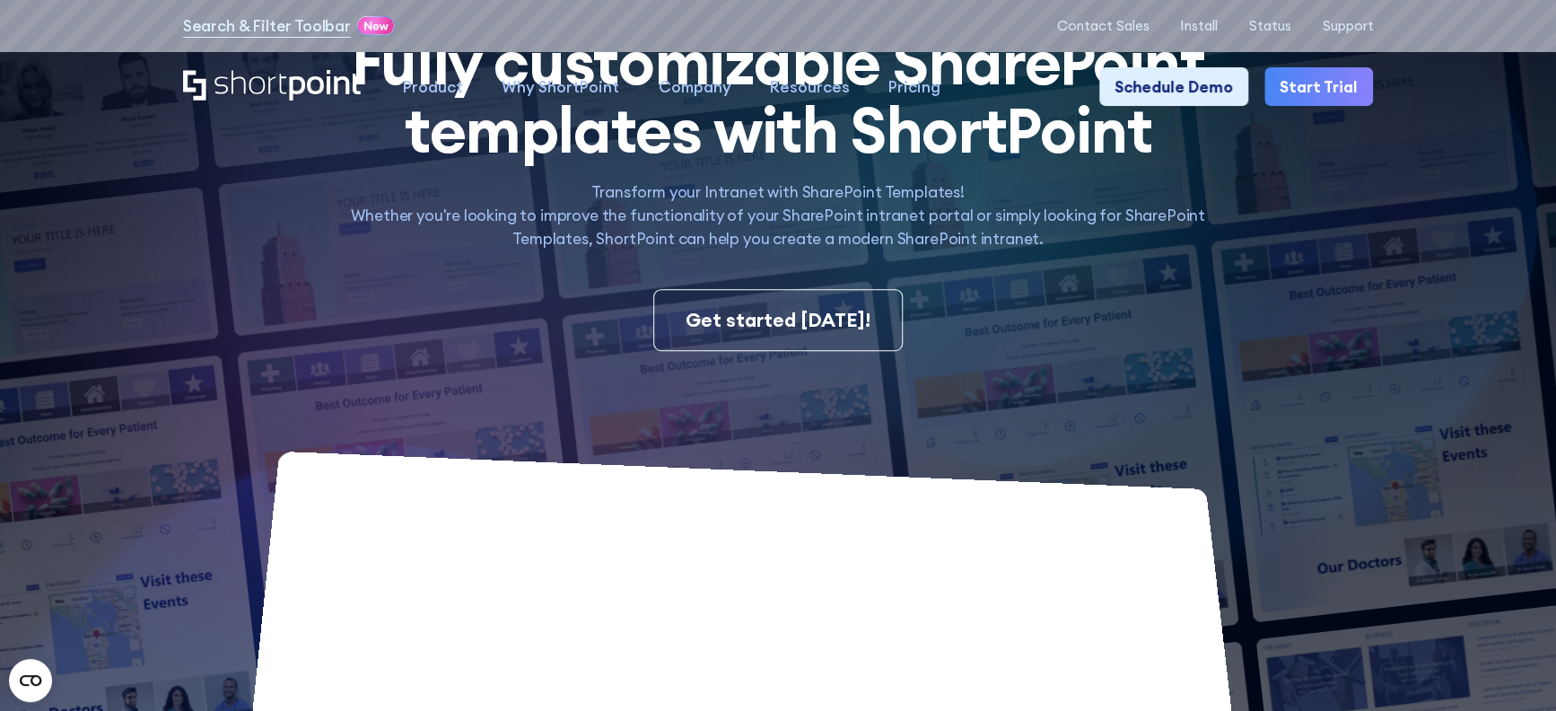
scroll to position [0, 0]
